Goal: Transaction & Acquisition: Purchase product/service

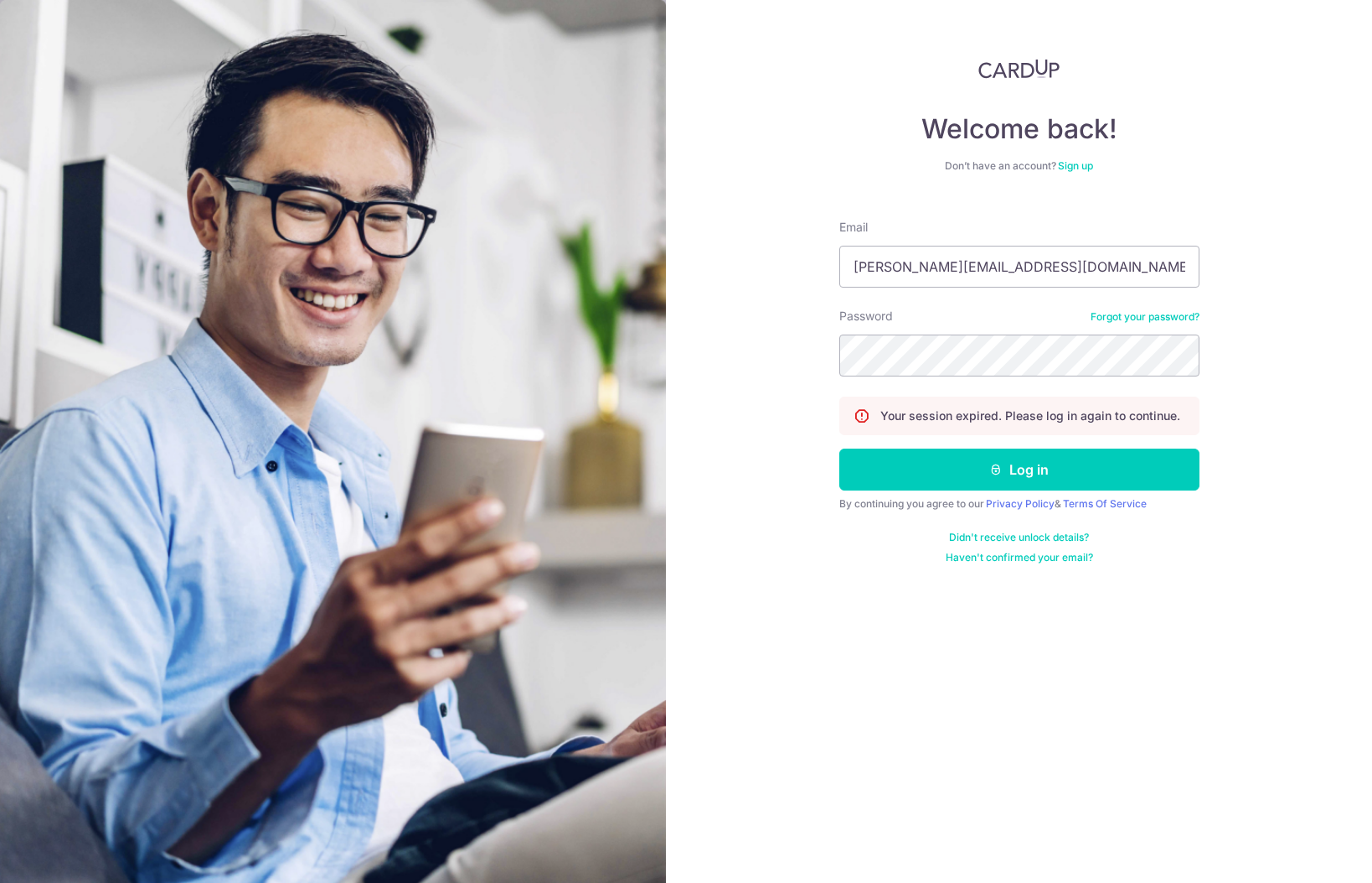
type input "russell.indran@gmail.com"
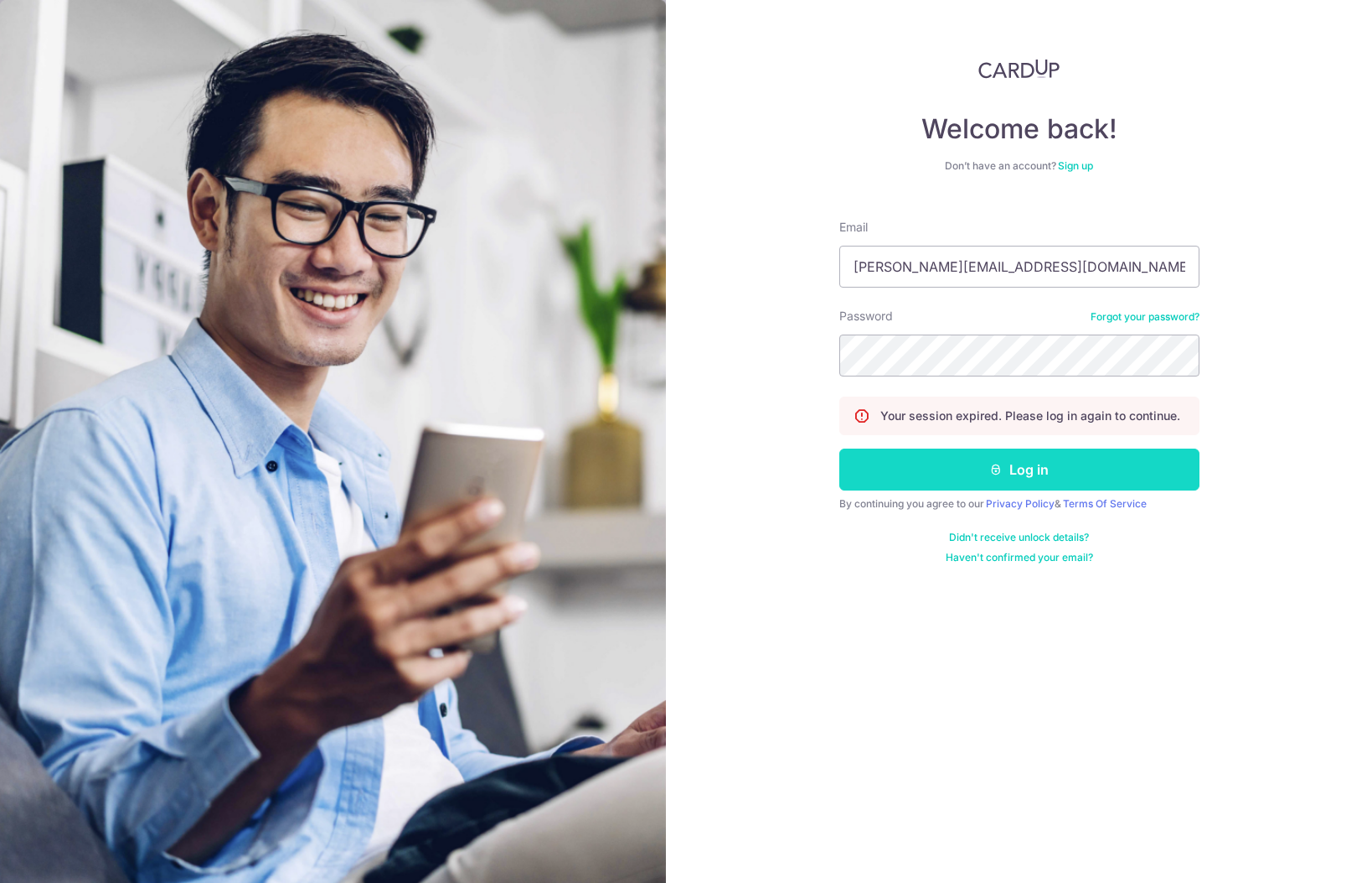
click at [924, 470] on button "Log in" at bounding box center [1020, 468] width 360 height 42
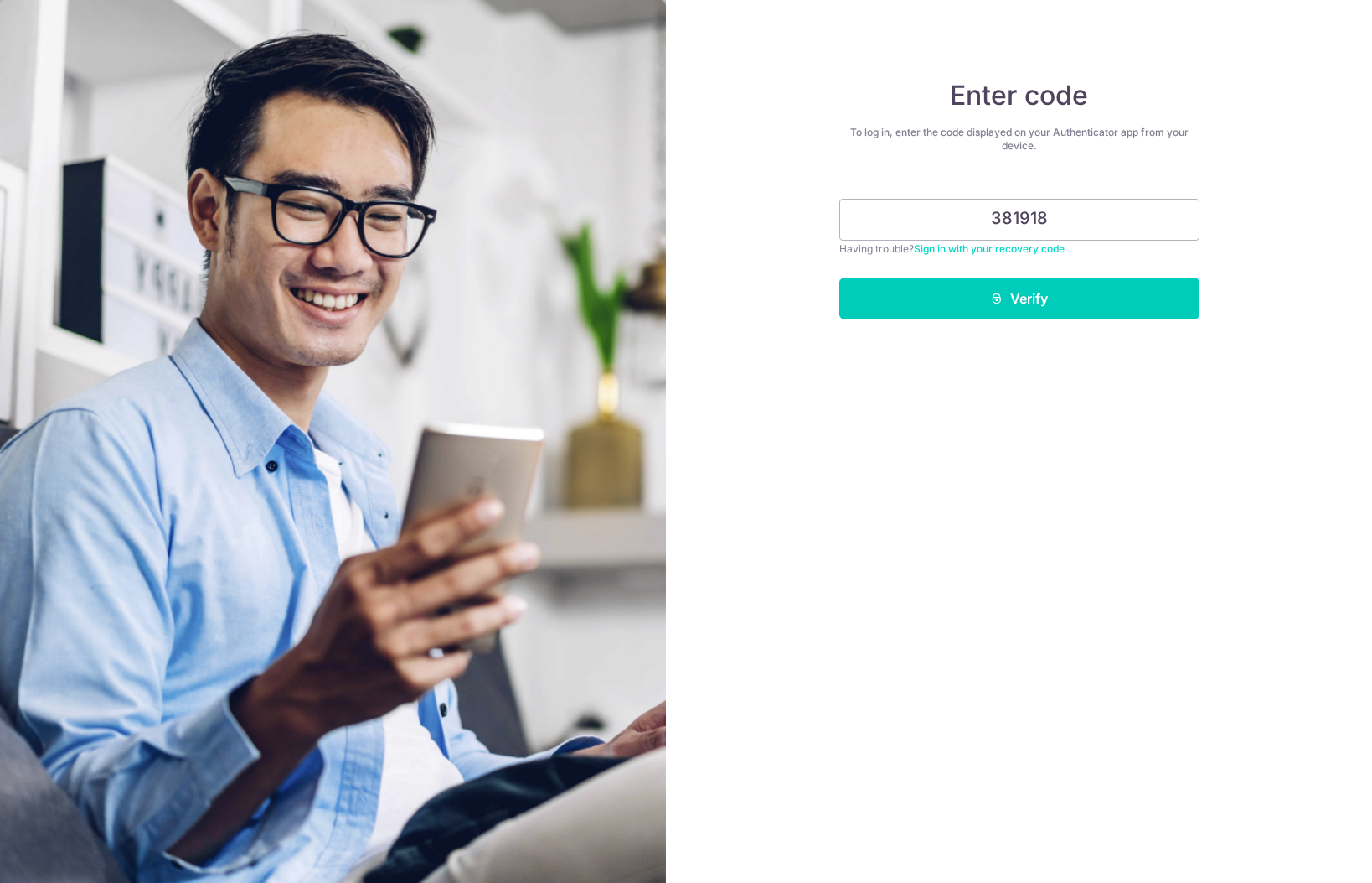
type input "381918"
click at [1056, 325] on div "Enter code To log in, enter the code displayed on your Authenticator app from y…" at bounding box center [1020, 441] width 707 height 883
click at [1079, 301] on button "Verify" at bounding box center [1020, 298] width 360 height 42
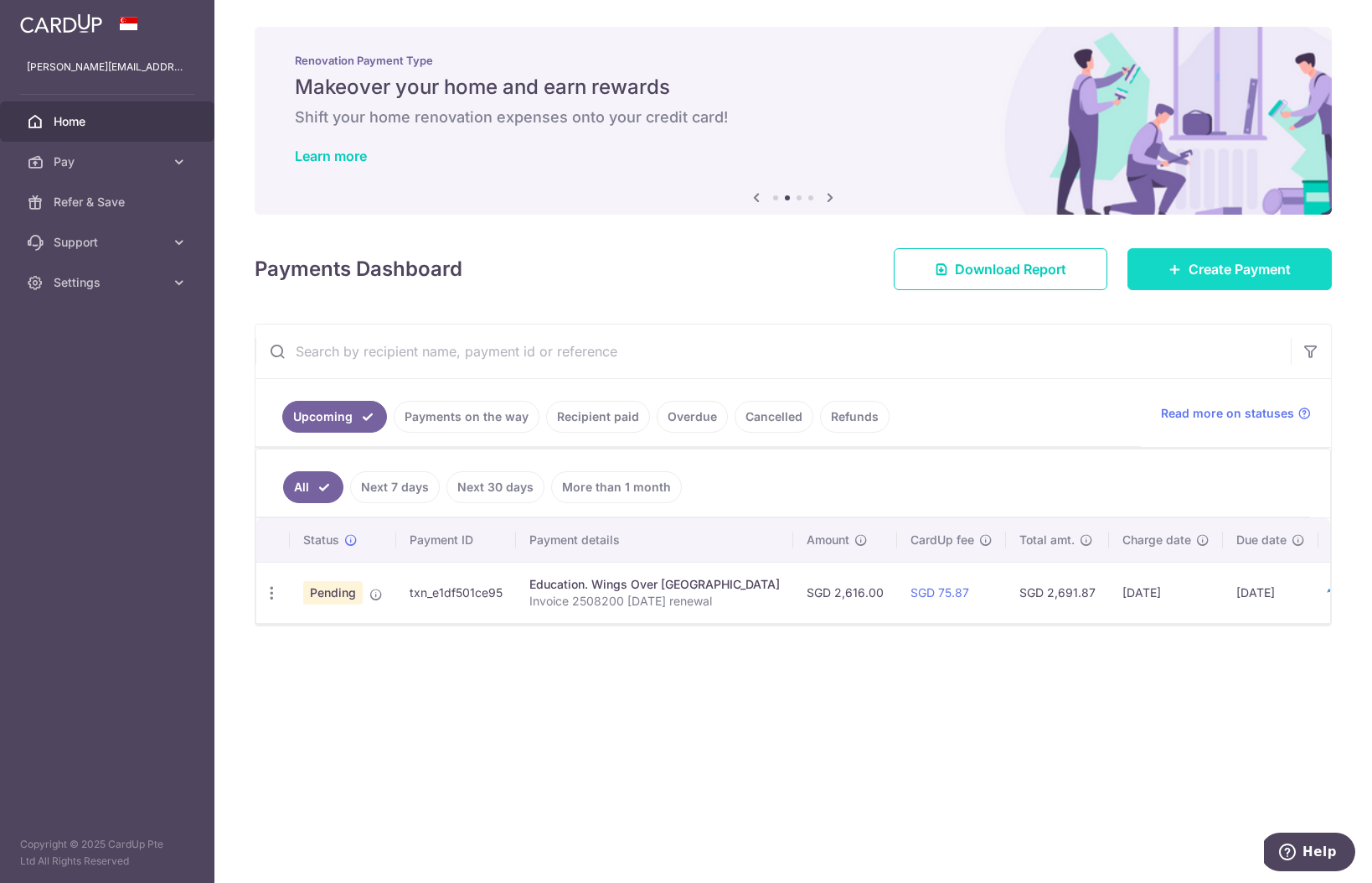
click at [1218, 270] on span "Create Payment" at bounding box center [1240, 269] width 102 height 20
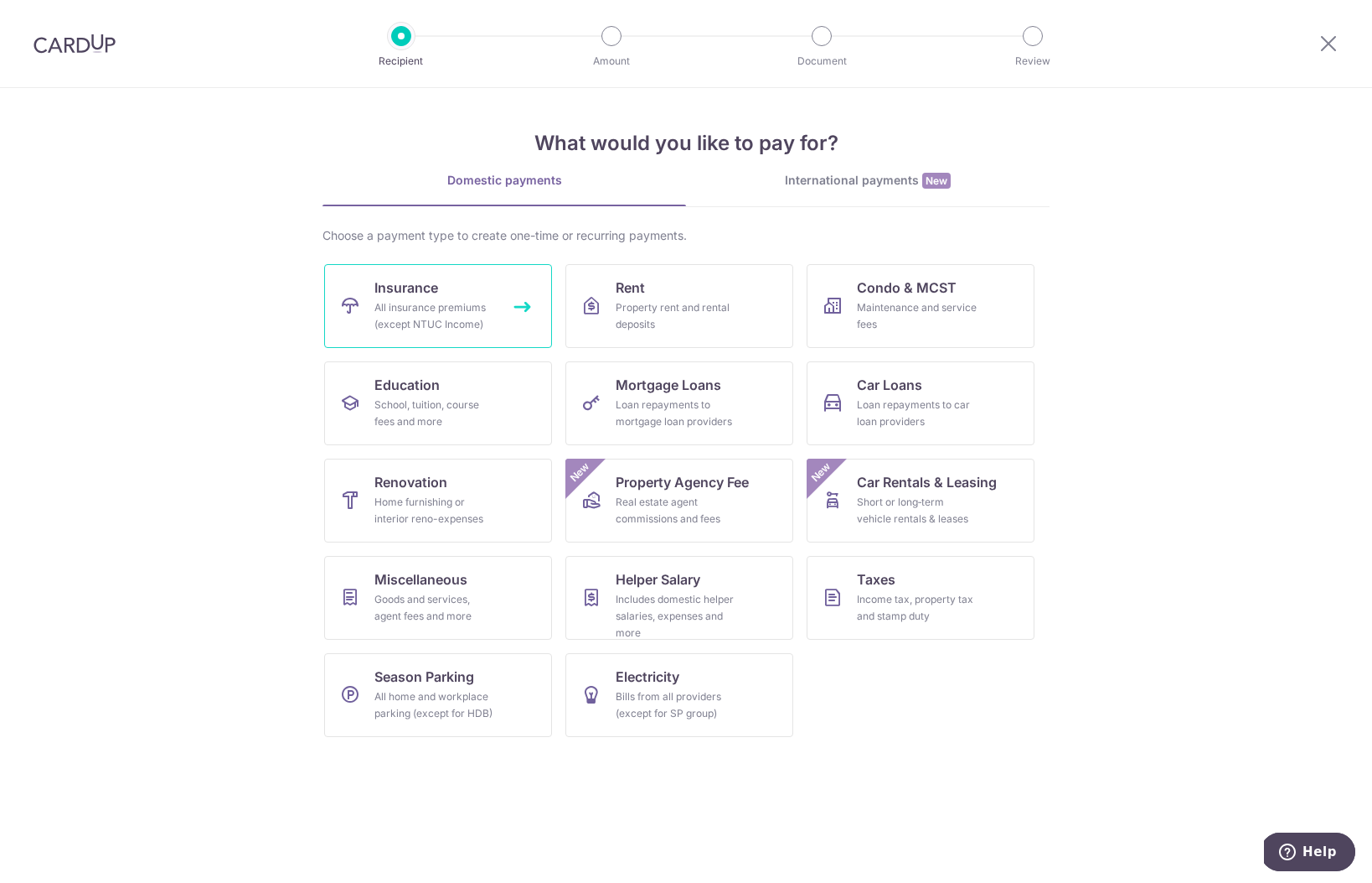
click at [430, 285] on span "Insurance" at bounding box center [406, 287] width 64 height 20
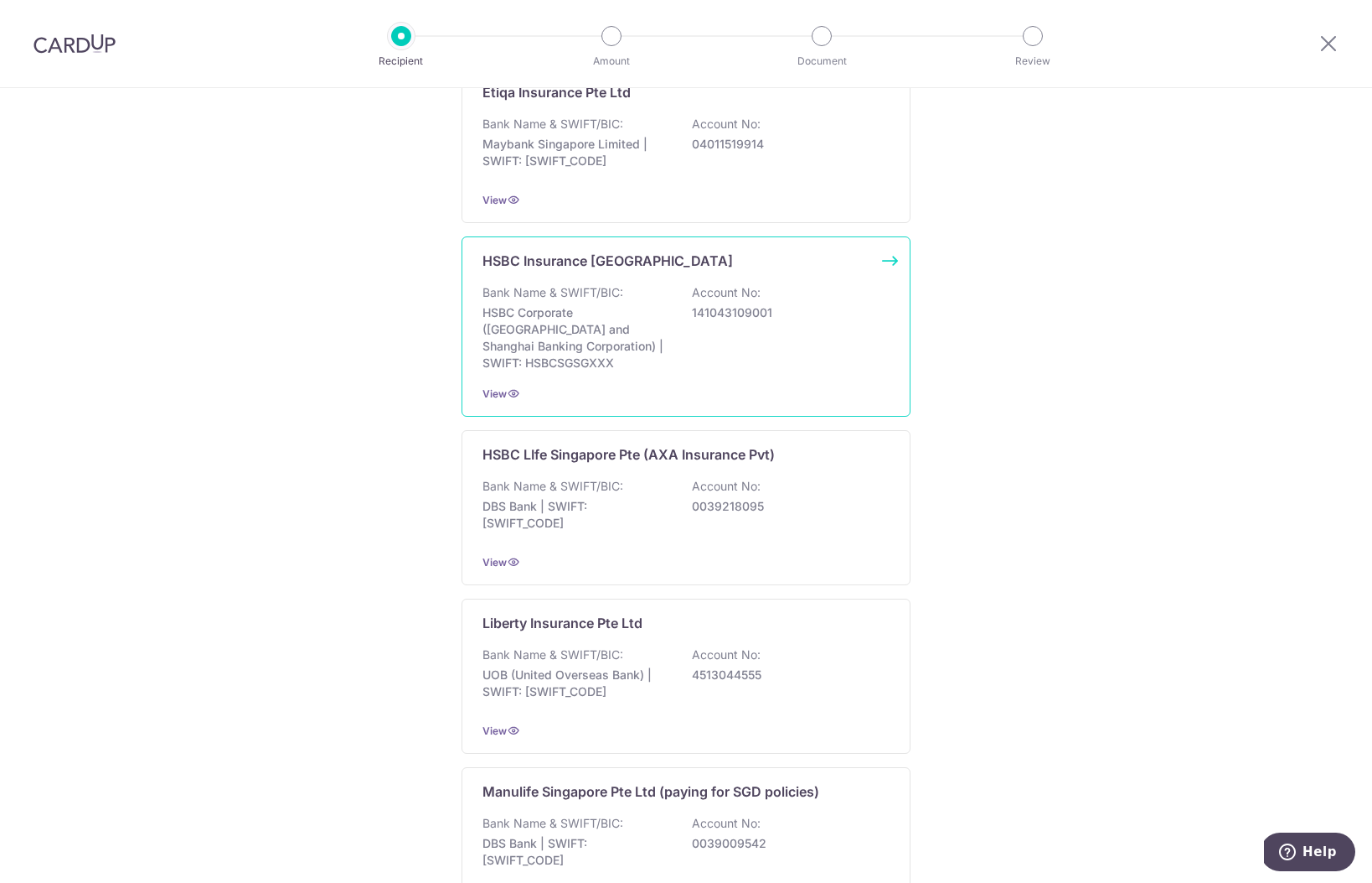
scroll to position [1153, 0]
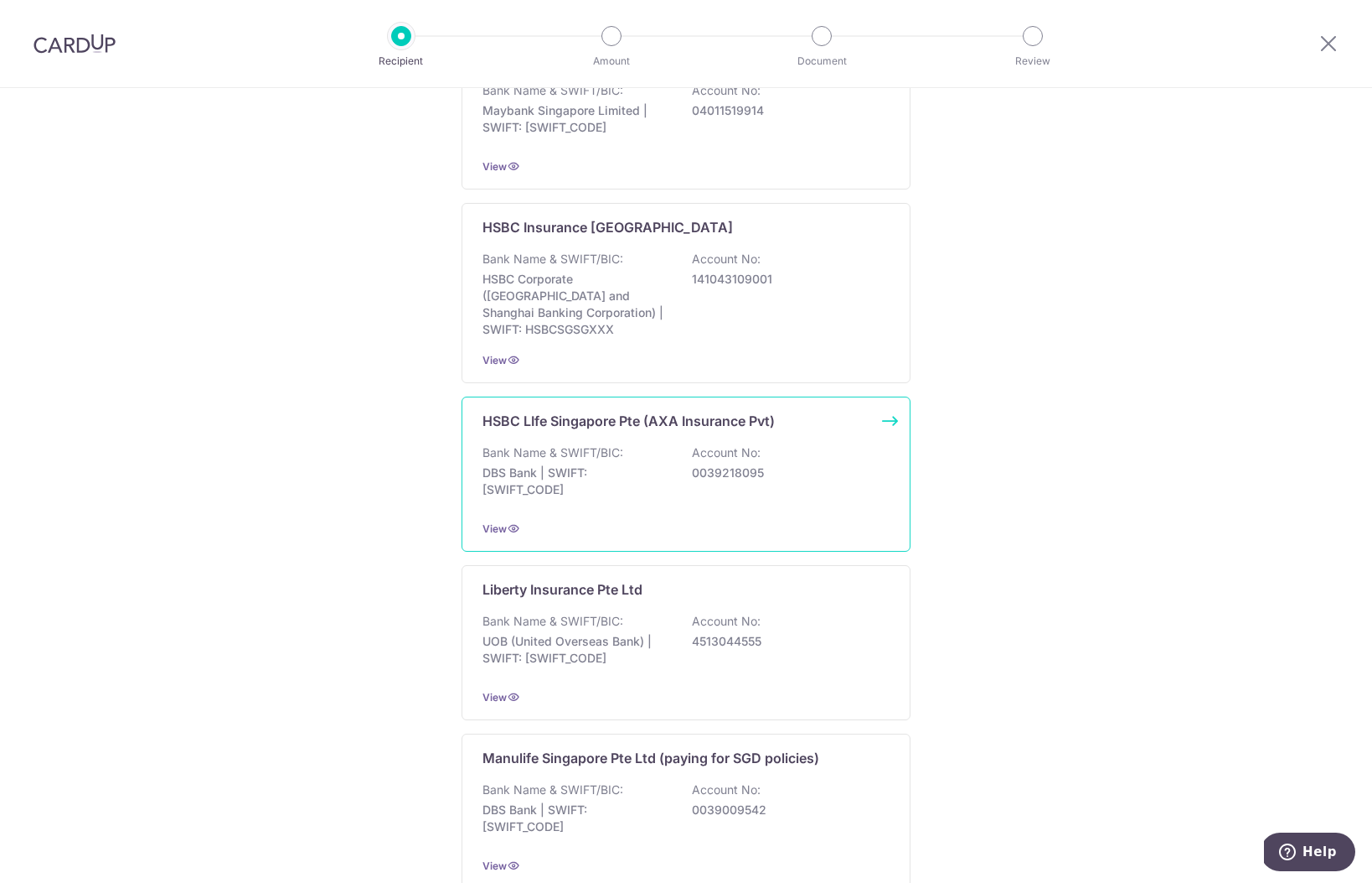
click at [634, 464] on p "DBS Bank | SWIFT: DBSSSGSGXXX" at bounding box center [576, 481] width 187 height 34
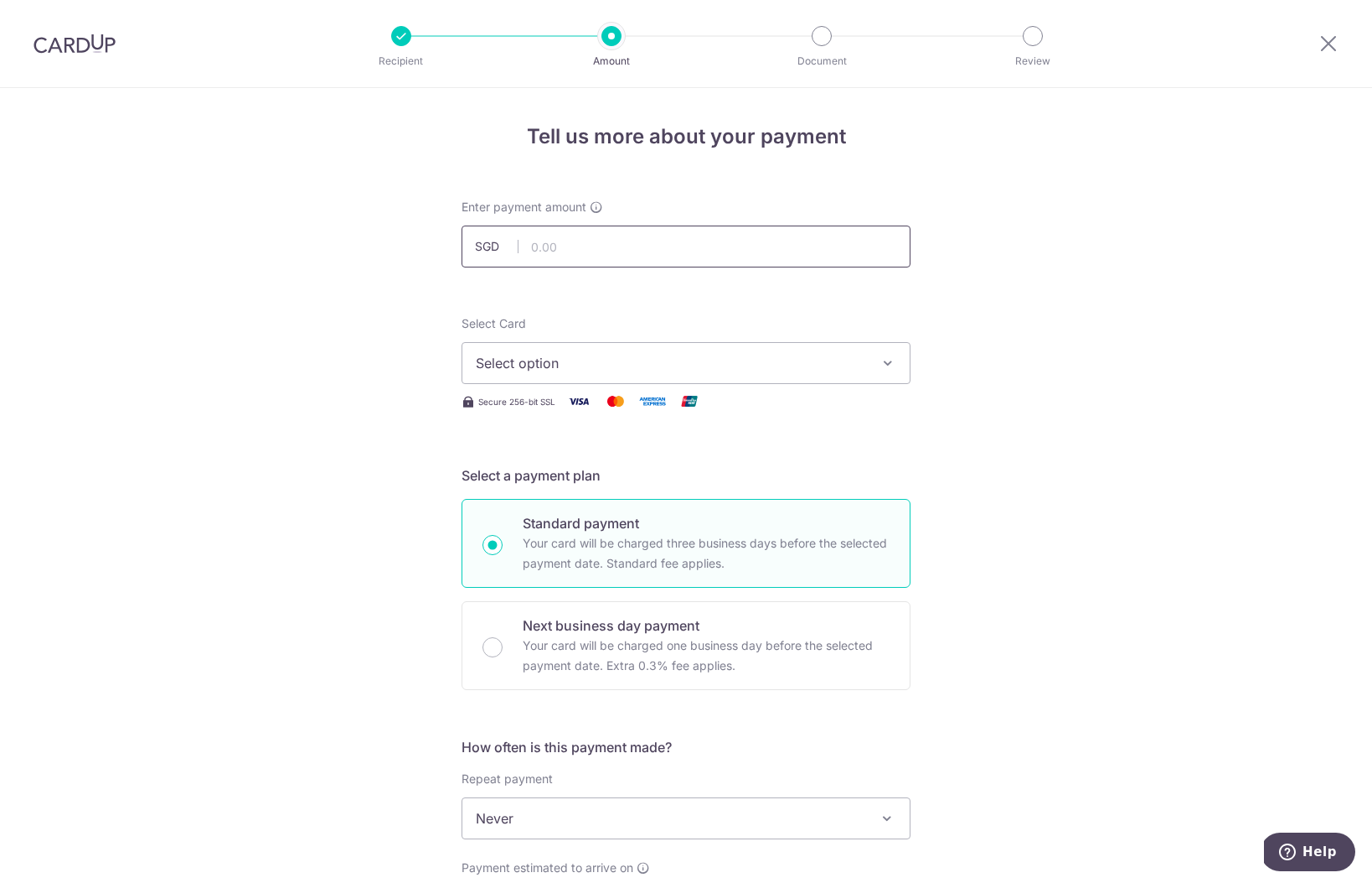
click at [790, 237] on input "text" at bounding box center [686, 246] width 449 height 42
type input "813.00"
click at [618, 355] on span "Select option" at bounding box center [671, 362] width 390 height 20
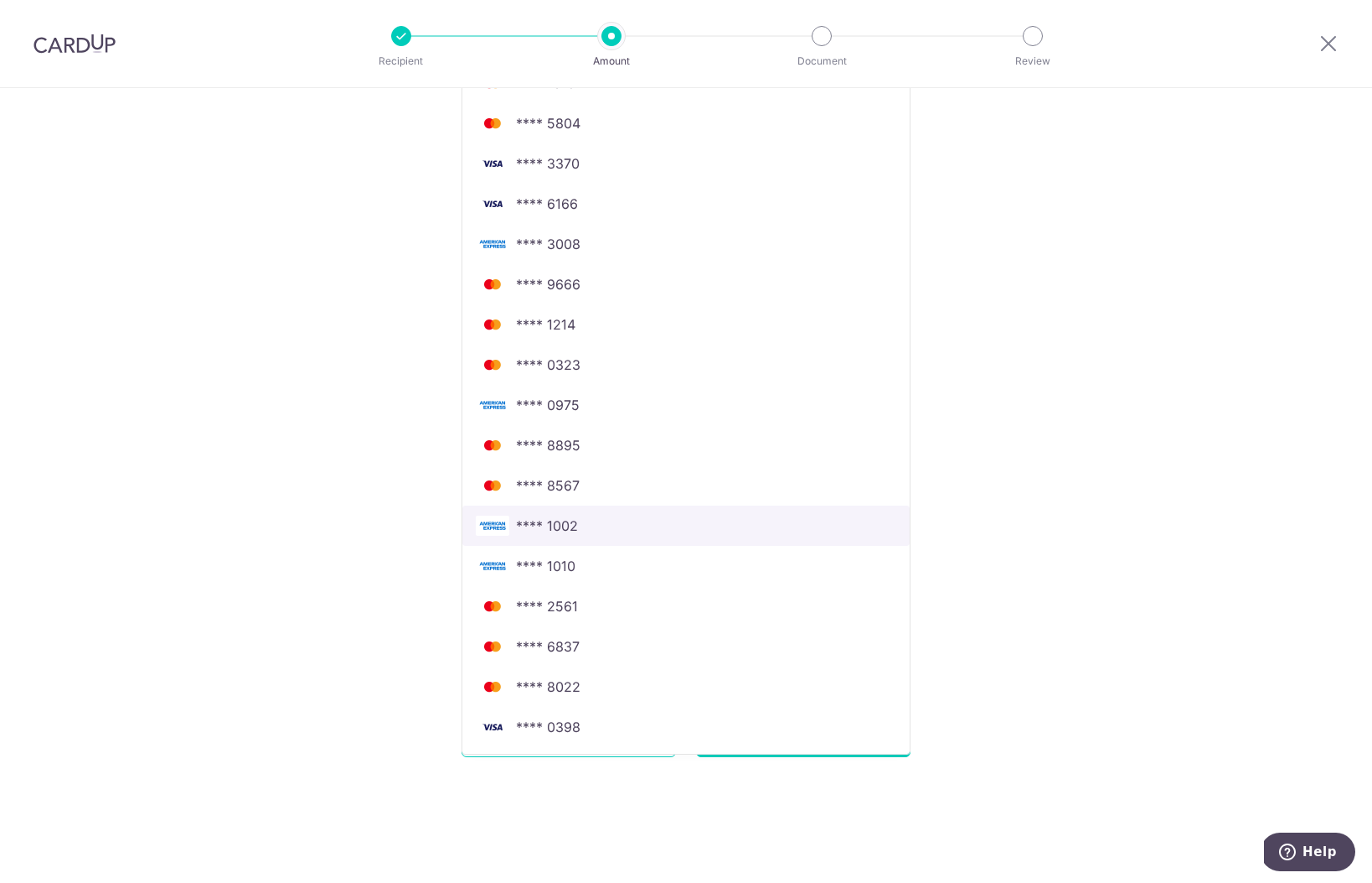
scroll to position [722, 0]
click at [577, 518] on span "**** 1002" at bounding box center [547, 525] width 62 height 20
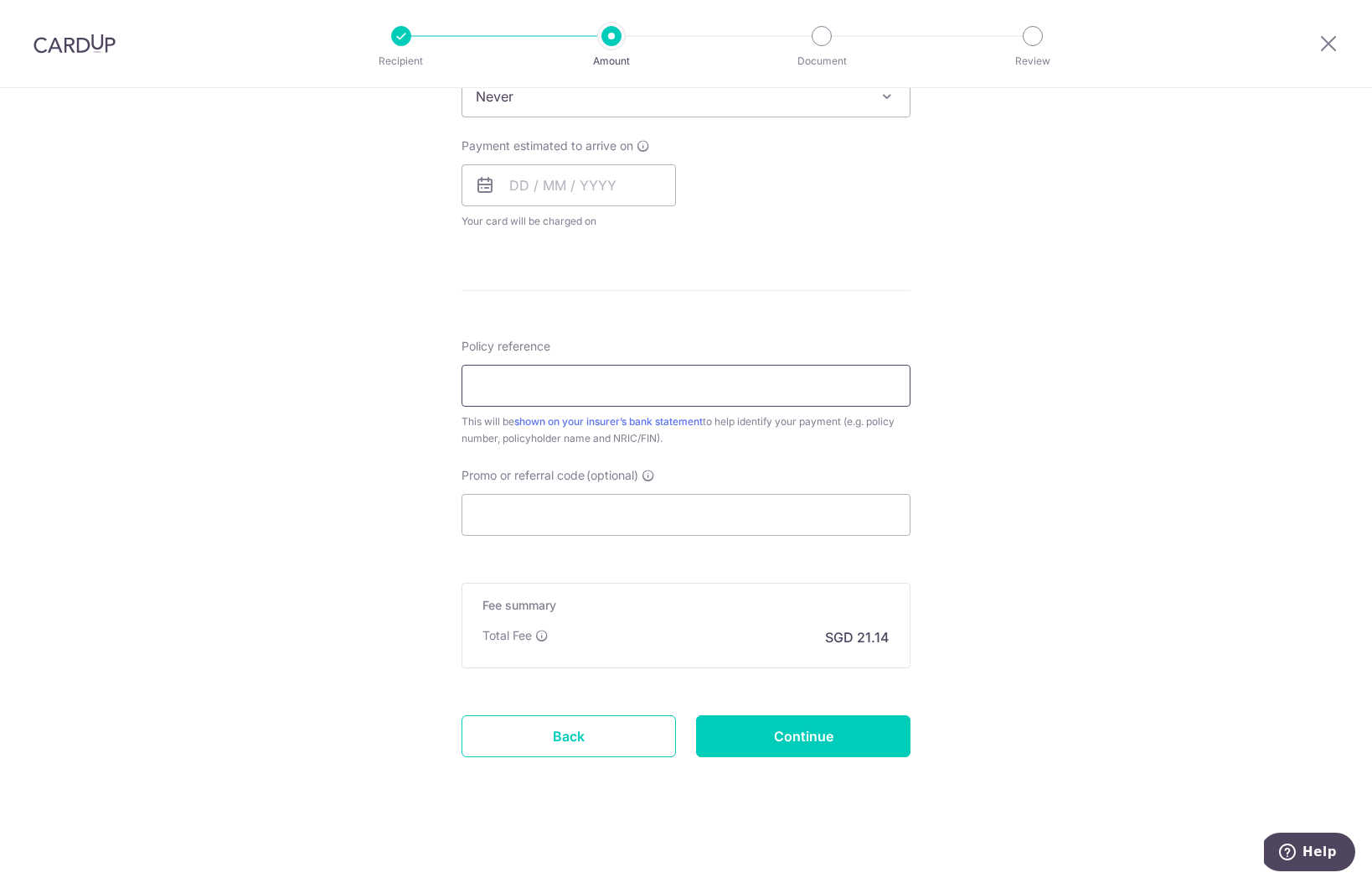
click at [519, 368] on input "Policy reference" at bounding box center [686, 385] width 449 height 42
paste input "301-8219398"
type input "301-8219398 Russell Joel Indran"
click at [512, 182] on input "text" at bounding box center [569, 185] width 215 height 42
click at [708, 226] on link "Next" at bounding box center [699, 230] width 20 height 20
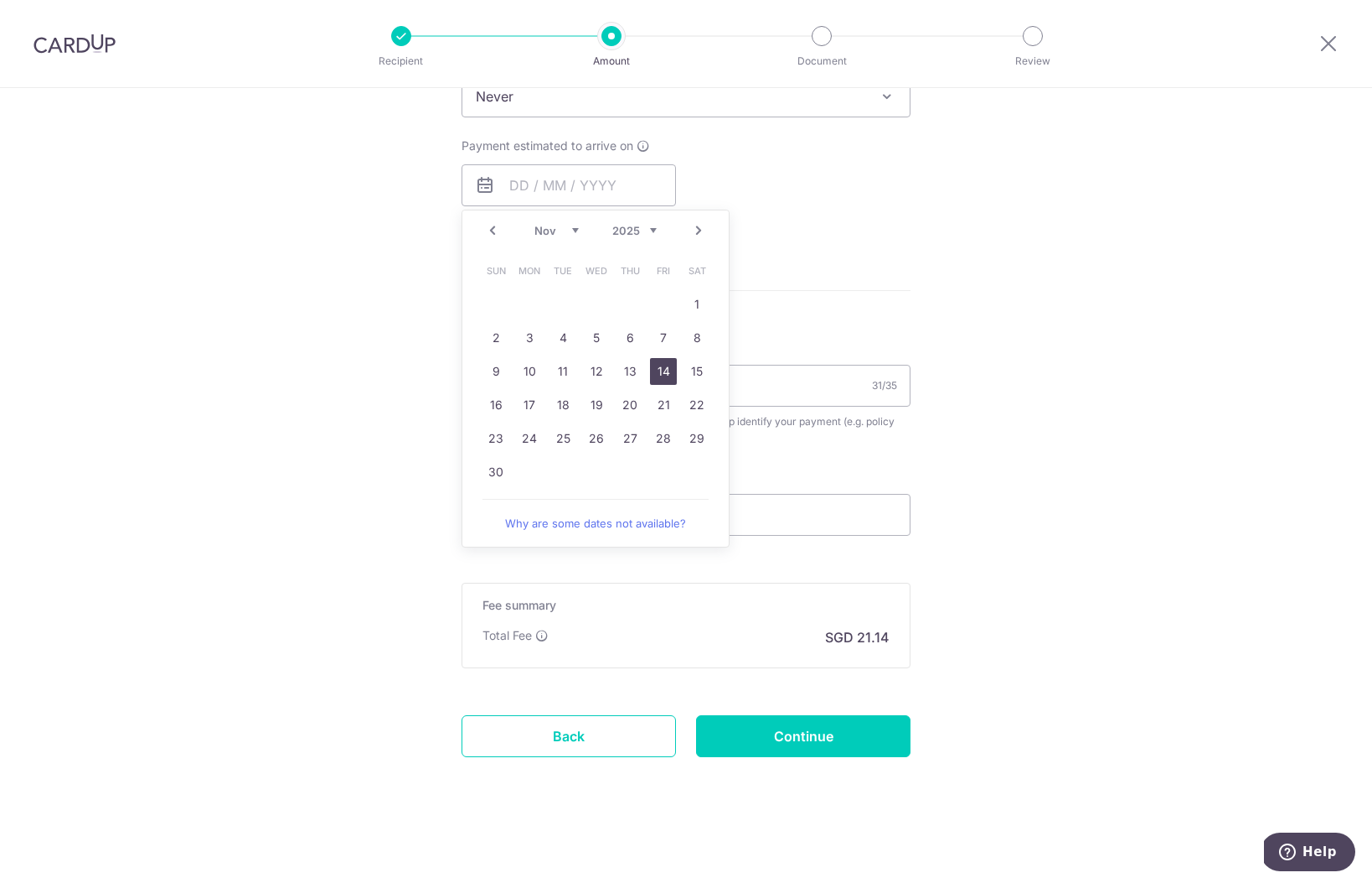
click at [659, 377] on link "14" at bounding box center [663, 371] width 27 height 27
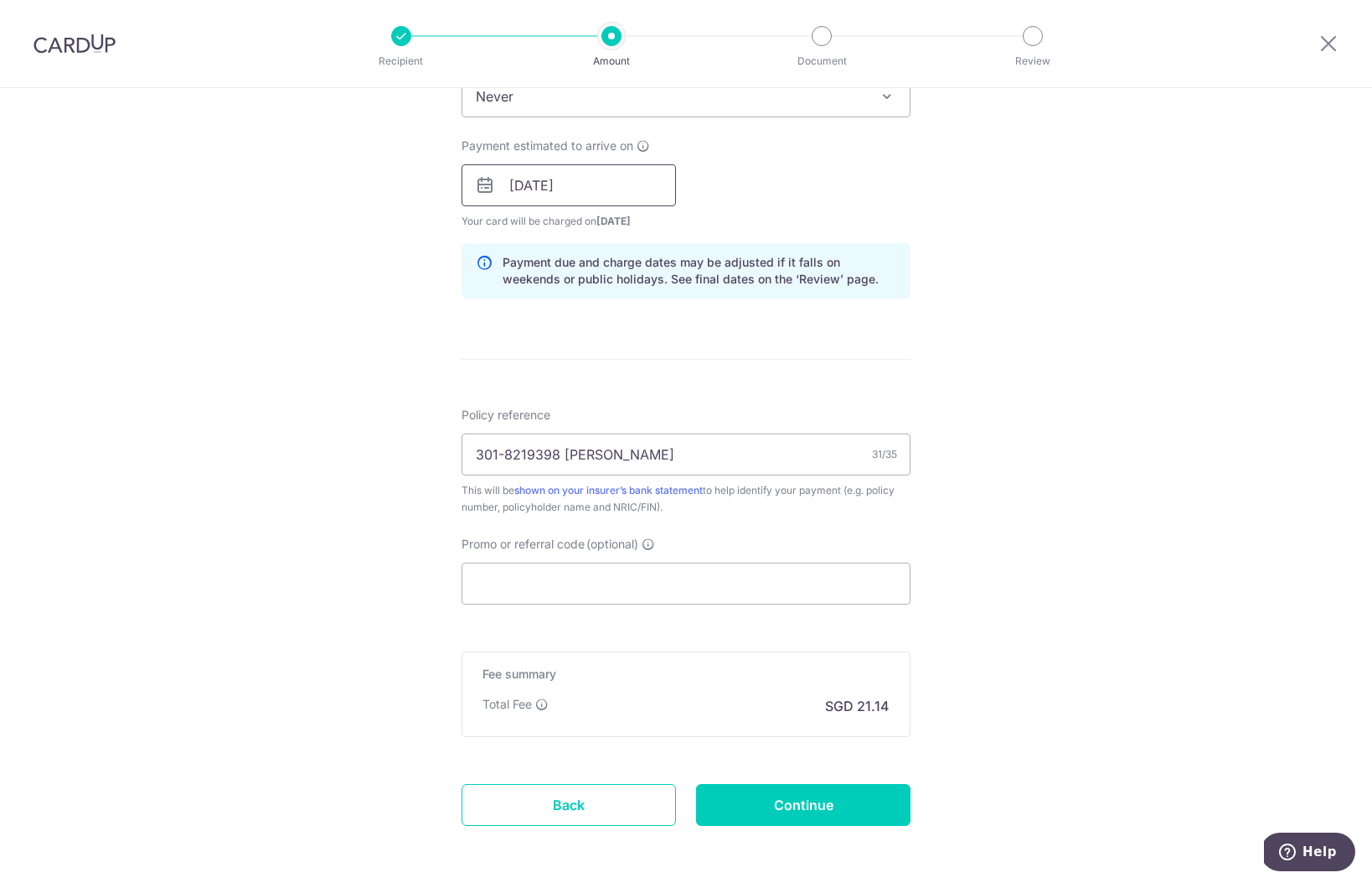
click at [522, 186] on input "14/11/2025" at bounding box center [569, 185] width 215 height 42
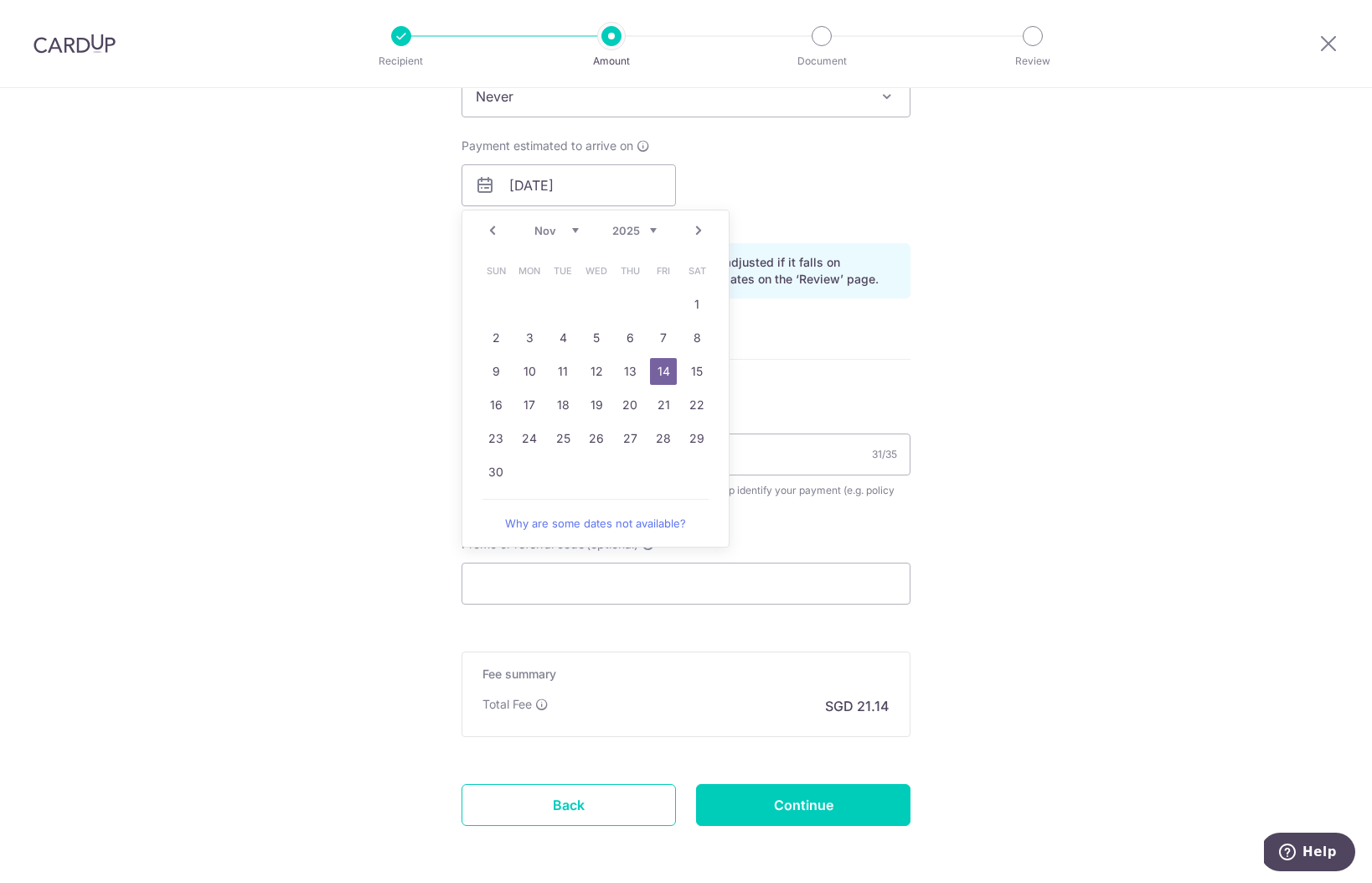
click at [868, 251] on div "Payment due and charge dates may be adjusted if it falls on weekends or public …" at bounding box center [686, 270] width 449 height 56
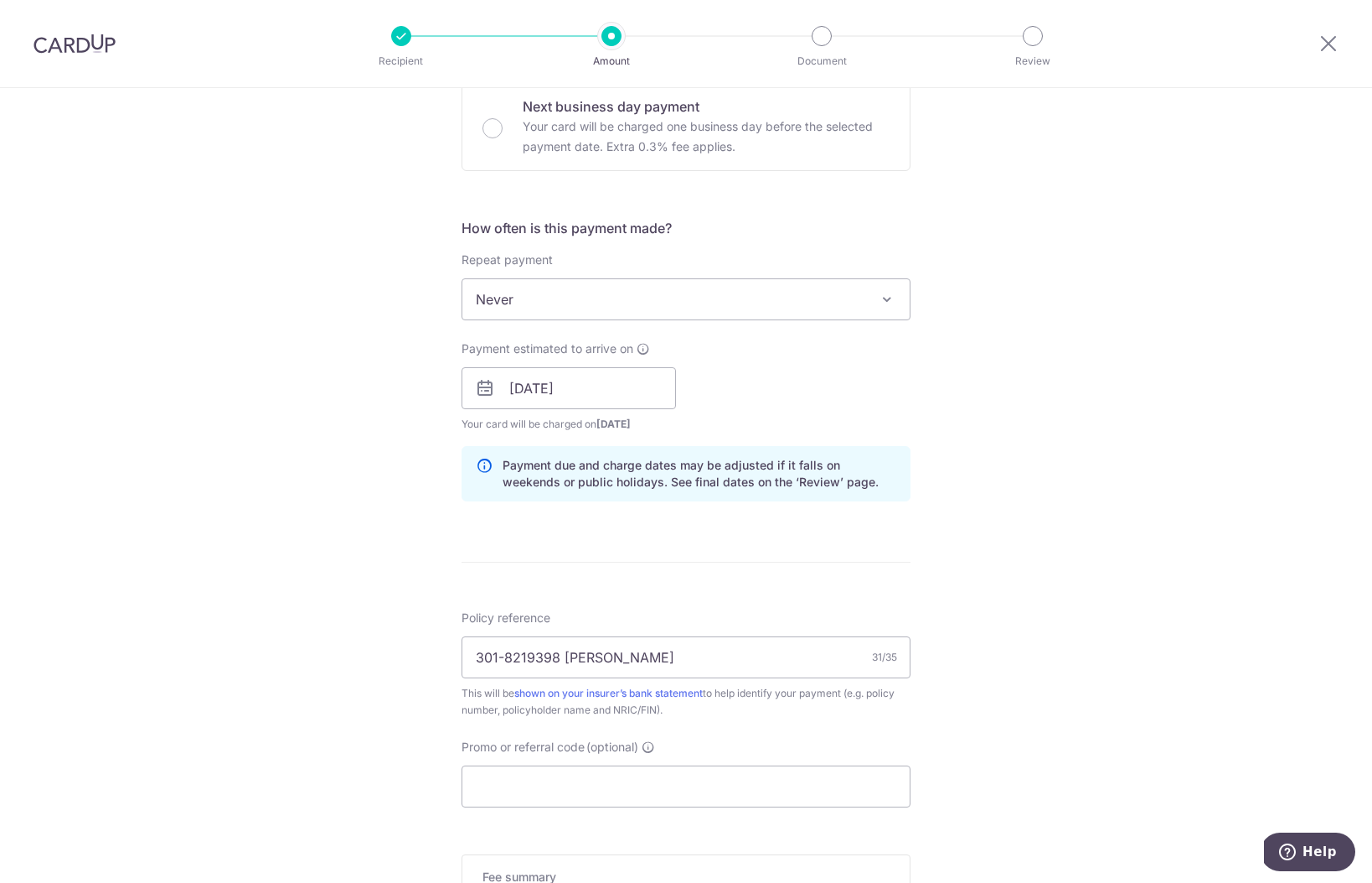
scroll to position [498, 0]
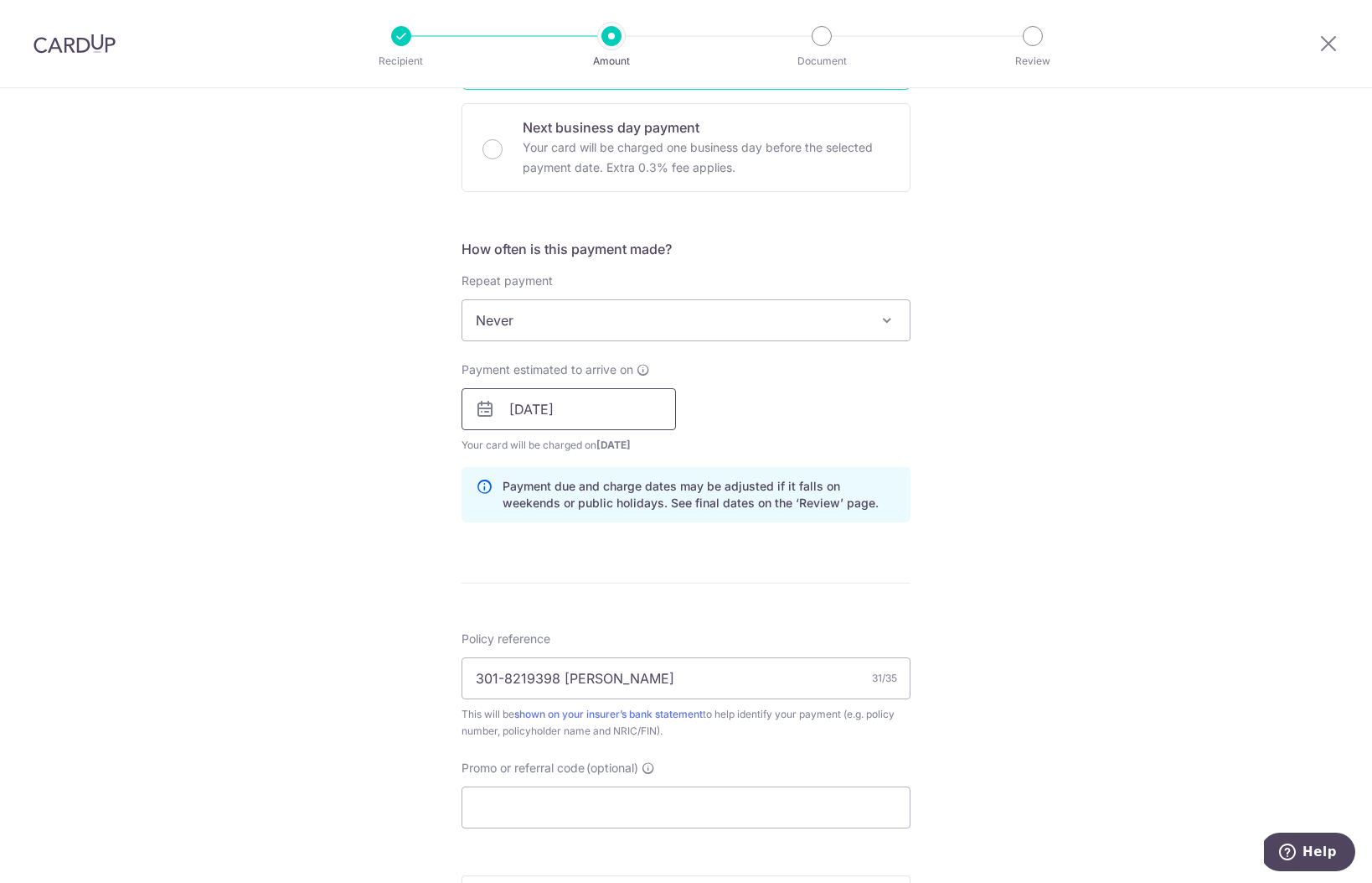
click at [527, 402] on input "14/11/2025" at bounding box center [569, 408] width 215 height 42
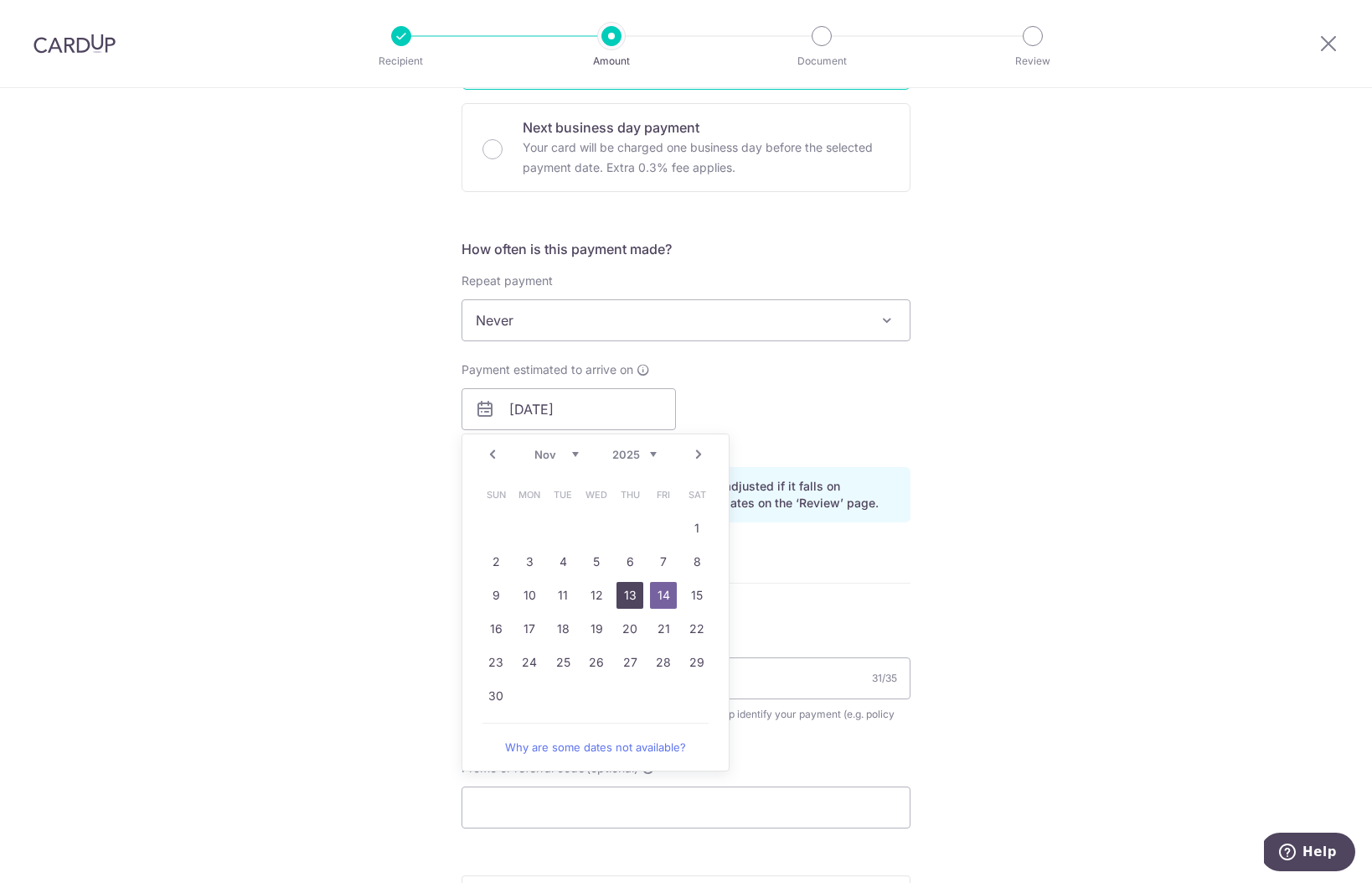
click at [623, 592] on link "13" at bounding box center [630, 595] width 27 height 27
type input "13/11/2025"
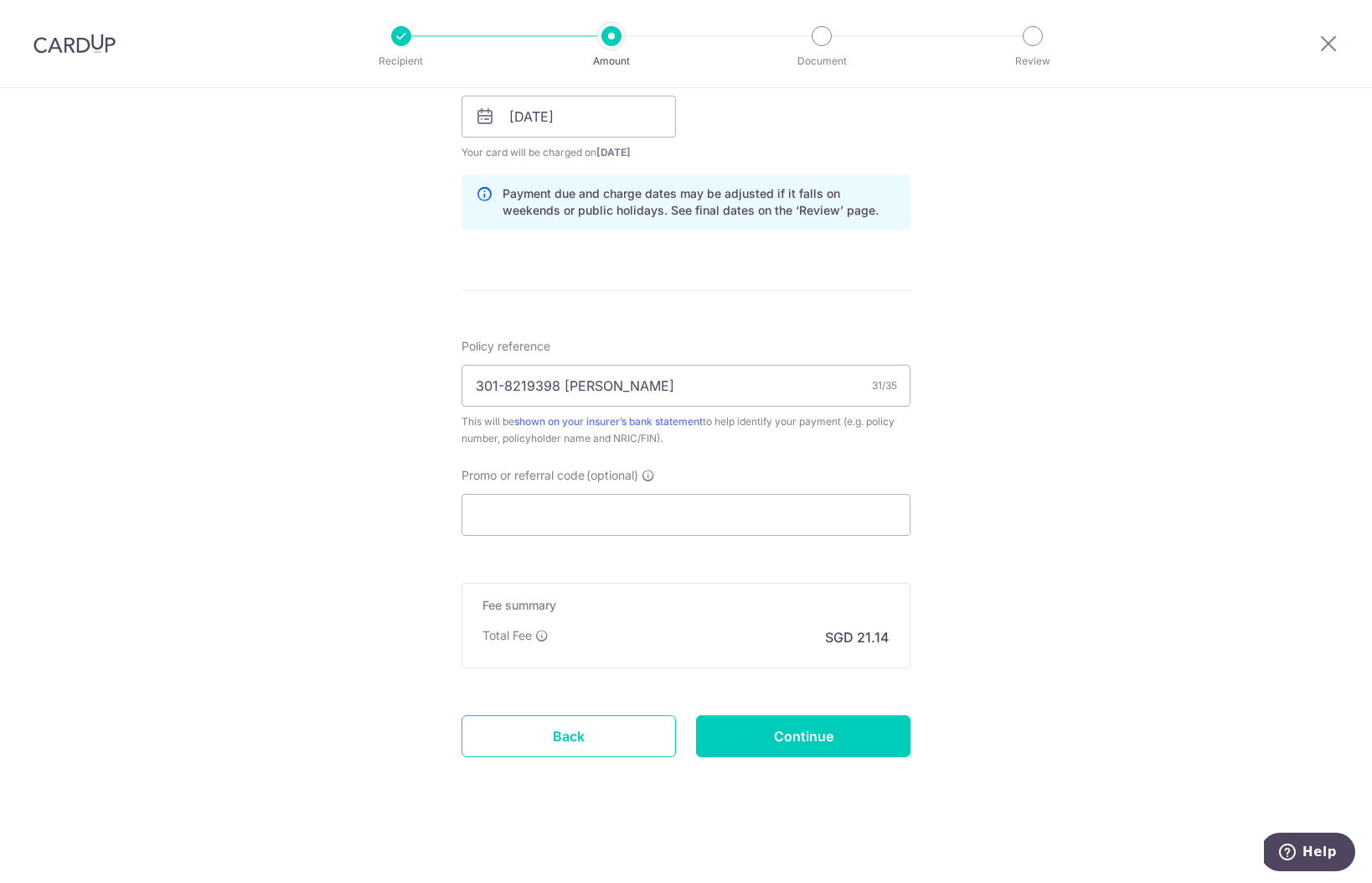
scroll to position [790, 0]
click at [744, 730] on input "Continue" at bounding box center [803, 735] width 215 height 42
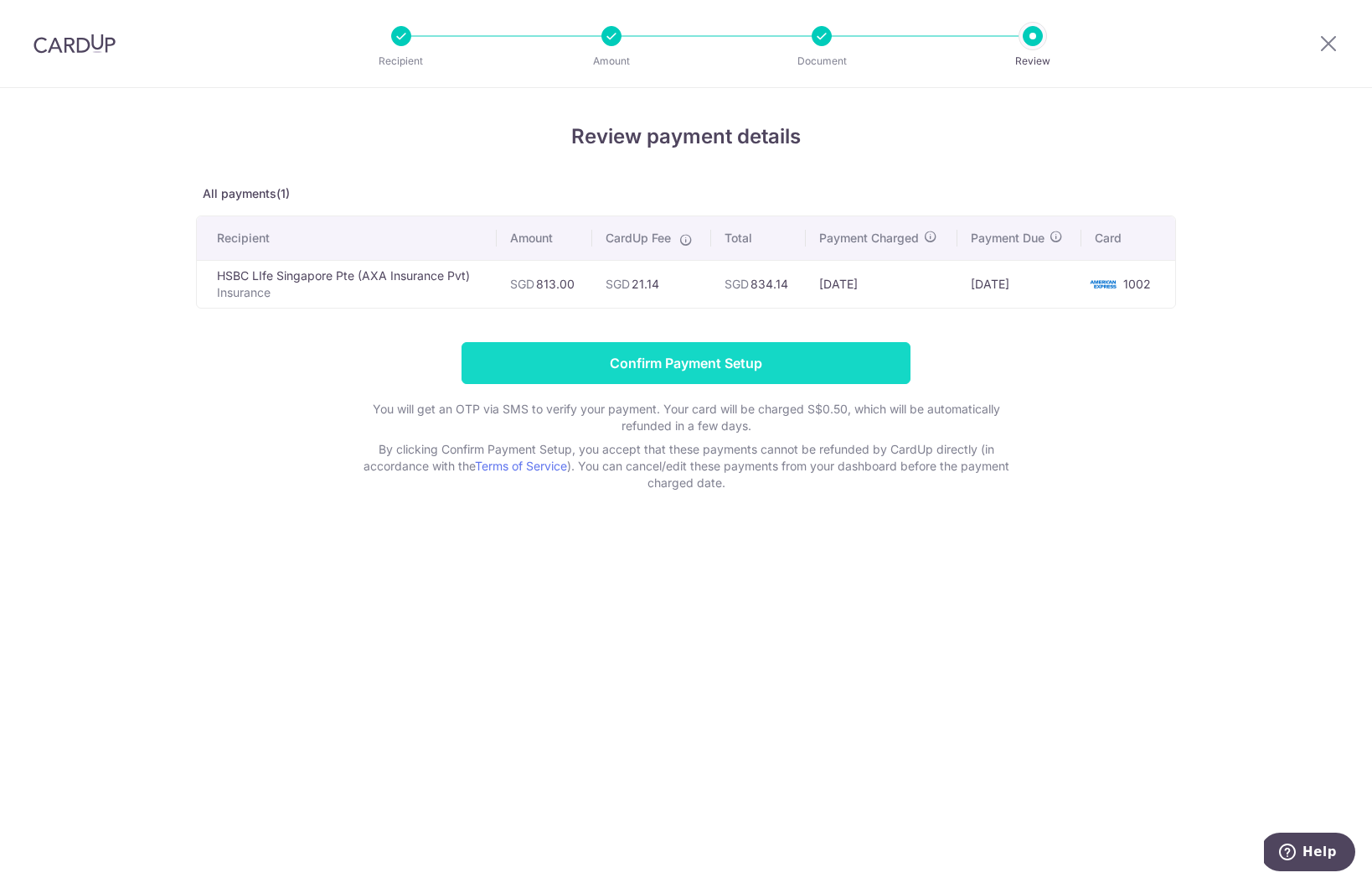
click at [827, 369] on input "Confirm Payment Setup" at bounding box center [686, 362] width 449 height 42
